Goal: Transaction & Acquisition: Obtain resource

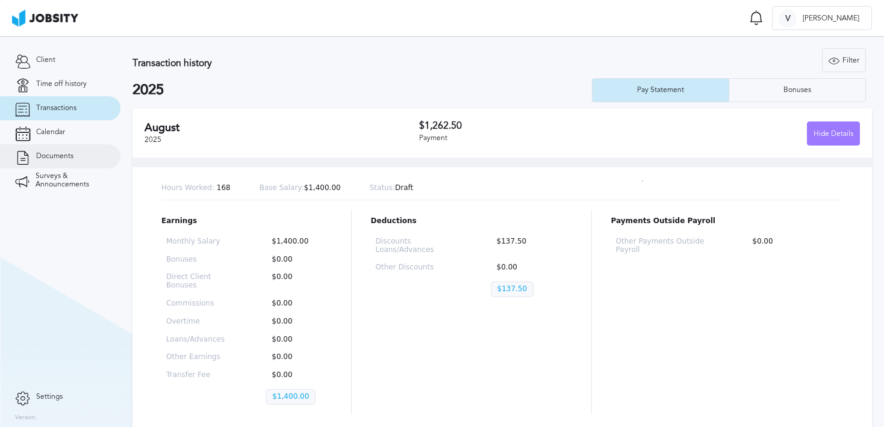
click at [67, 154] on span "Documents" at bounding box center [54, 156] width 37 height 8
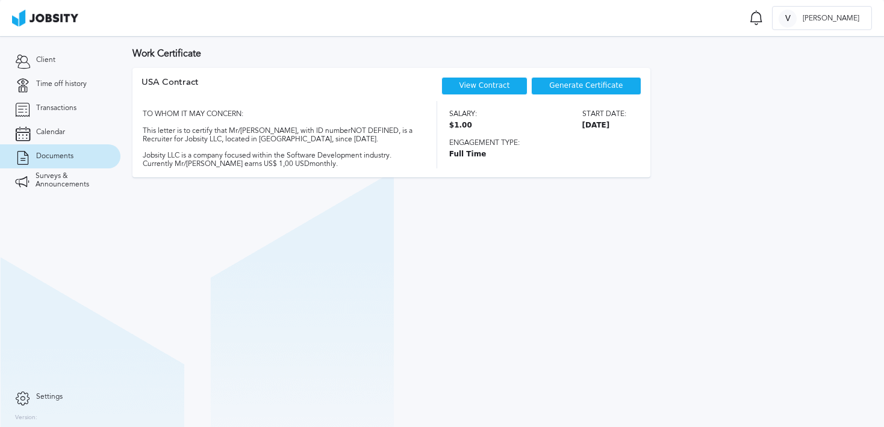
click at [506, 88] on link "View Contract" at bounding box center [484, 85] width 51 height 8
click at [583, 88] on span "Generate Certificate" at bounding box center [585, 86] width 73 height 8
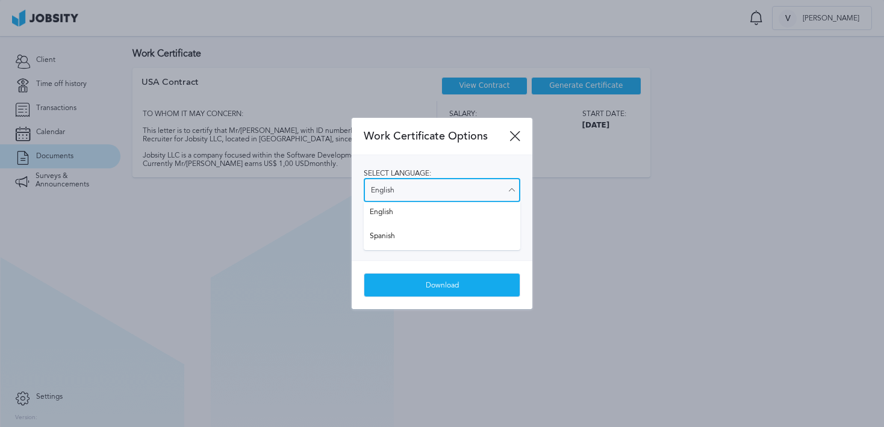
click at [448, 181] on input "English" at bounding box center [442, 190] width 157 height 24
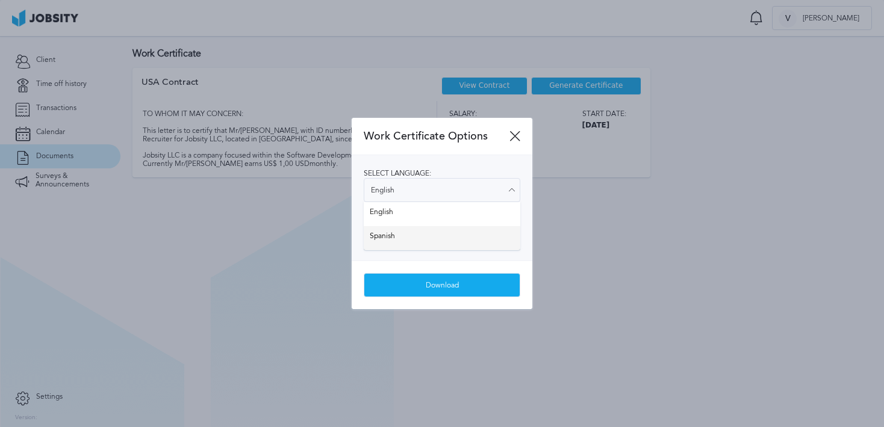
type input "Spanish"
click at [417, 237] on div "Select language: Spanish English Spanish Select salary visibility: Show salary …" at bounding box center [442, 207] width 181 height 105
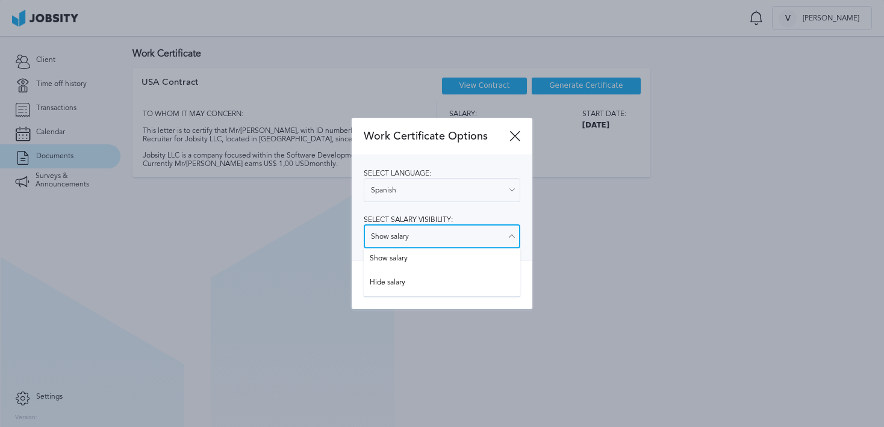
click at [417, 229] on input "Show salary" at bounding box center [442, 237] width 157 height 24
type input "Hide salary"
click at [403, 284] on div "Work Certificate Options Select language: Spanish English Spanish Select salary…" at bounding box center [442, 213] width 181 height 191
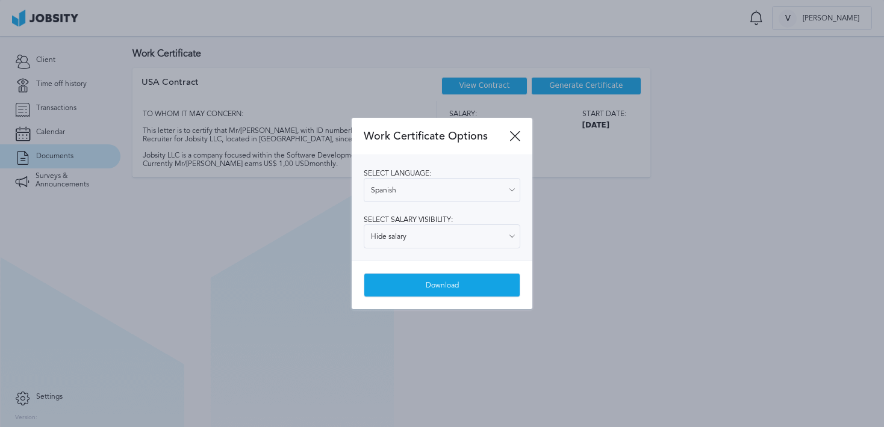
click at [443, 285] on div "Download" at bounding box center [441, 286] width 155 height 24
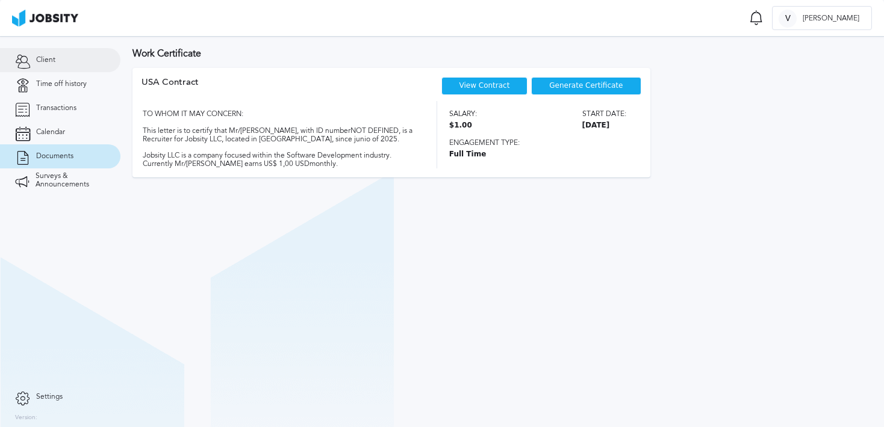
click at [74, 63] on link "Client" at bounding box center [60, 60] width 120 height 24
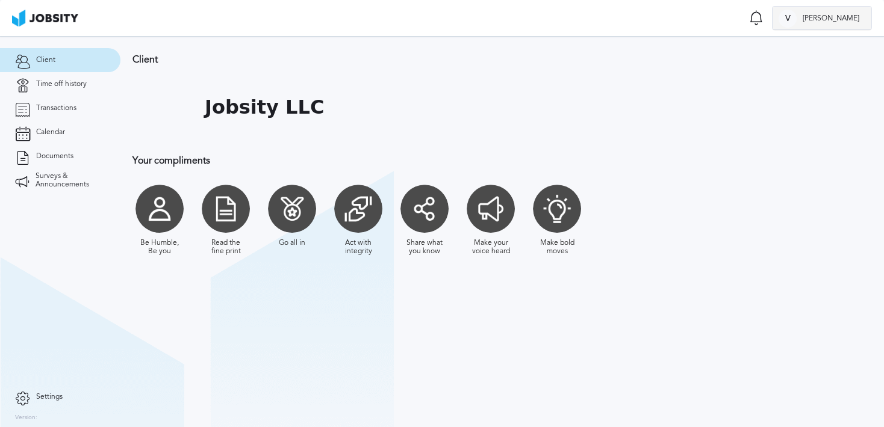
click at [796, 22] on div at bounding box center [787, 19] width 18 height 18
click at [80, 92] on div "Log Out" at bounding box center [442, 213] width 884 height 427
click at [66, 88] on link "Time off history" at bounding box center [60, 84] width 120 height 24
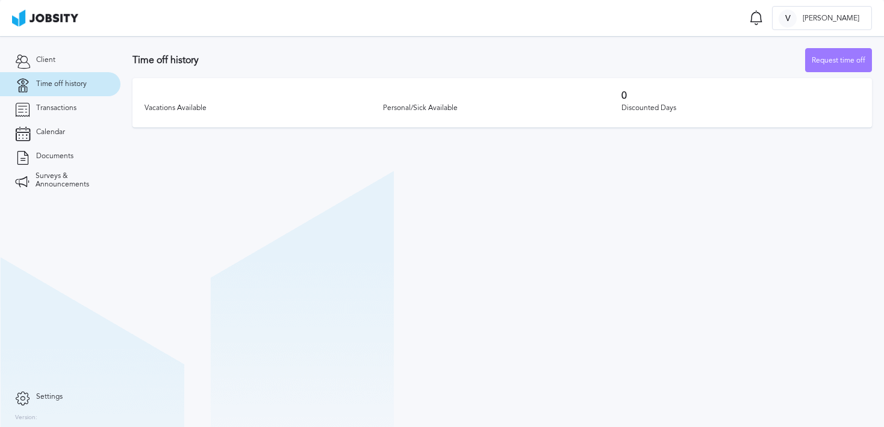
click at [45, 395] on span "Settings" at bounding box center [49, 397] width 26 height 8
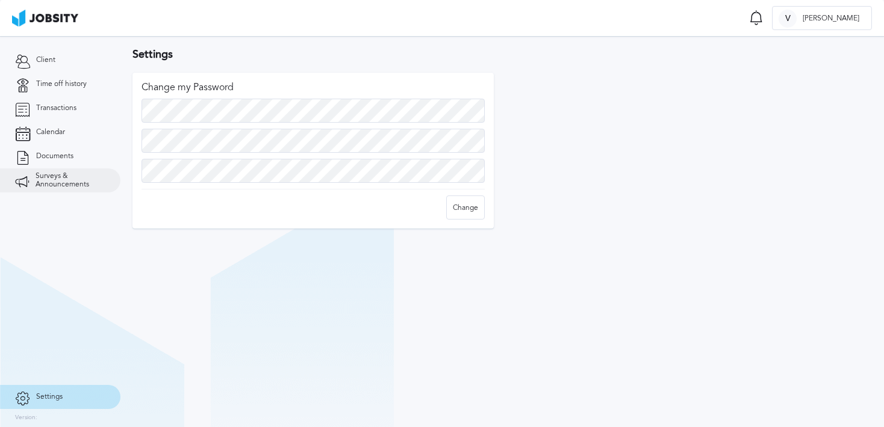
click at [58, 184] on span "Surveys & Announcements" at bounding box center [71, 180] width 70 height 17
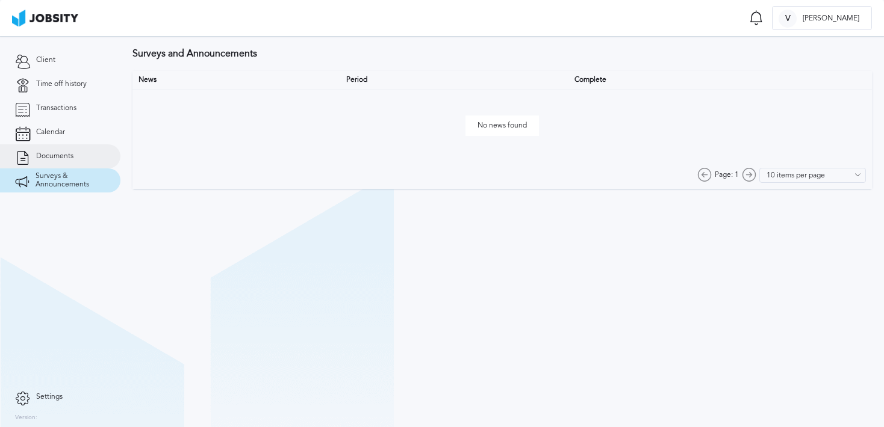
click at [58, 152] on span "Documents" at bounding box center [54, 156] width 37 height 8
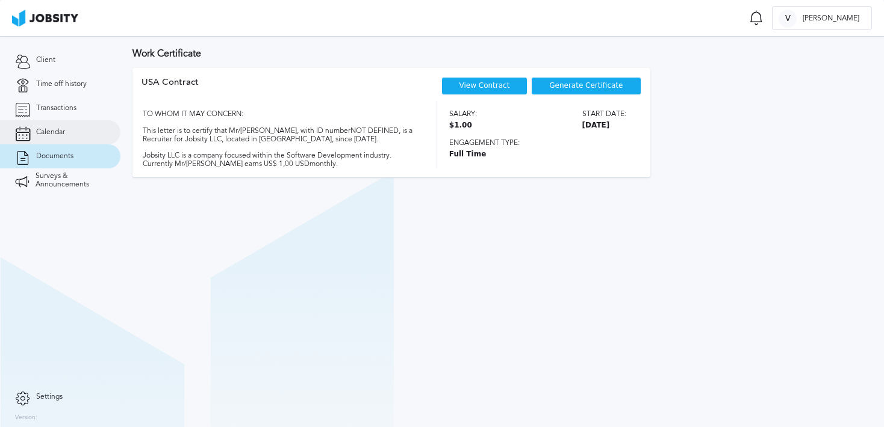
click at [58, 136] on span "Calendar" at bounding box center [50, 132] width 29 height 8
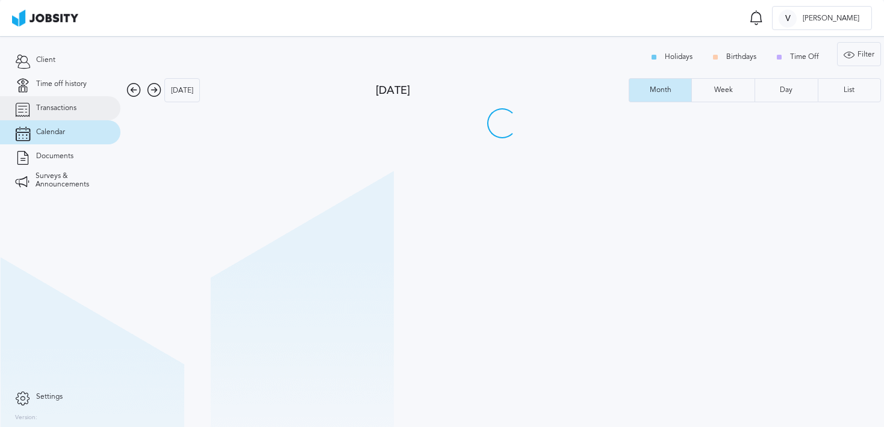
click at [58, 111] on span "Transactions" at bounding box center [56, 108] width 40 height 8
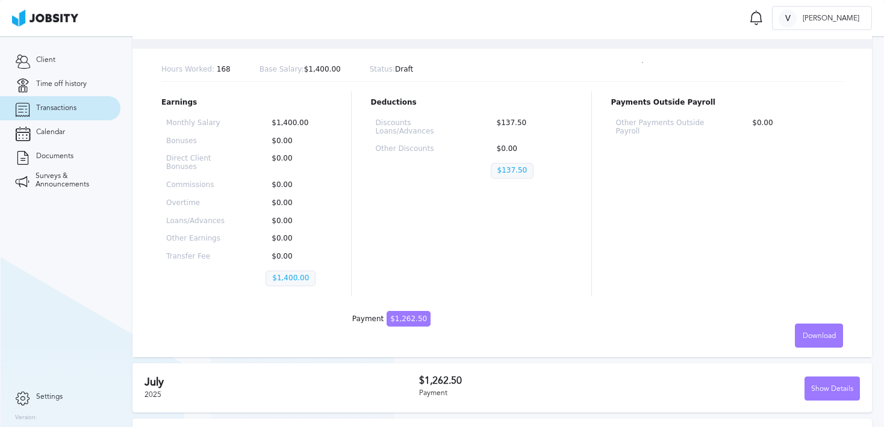
scroll to position [124, 0]
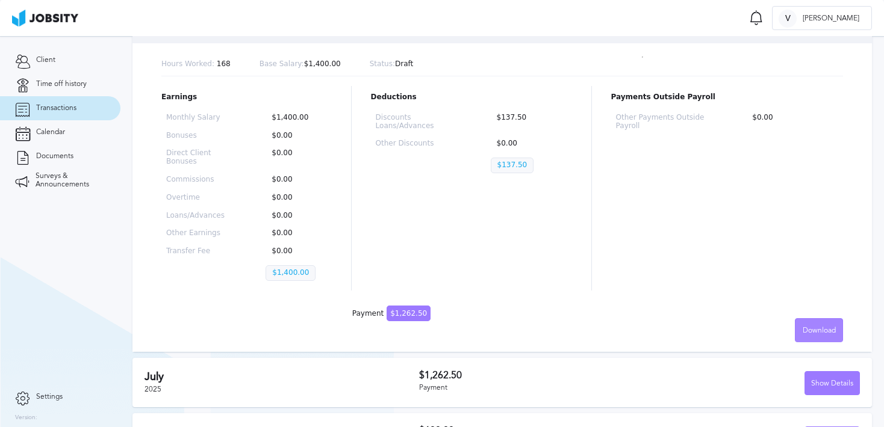
click at [813, 331] on span "Download" at bounding box center [819, 331] width 33 height 8
click at [812, 354] on li "Spanish" at bounding box center [819, 355] width 48 height 24
